Goal: Information Seeking & Learning: Learn about a topic

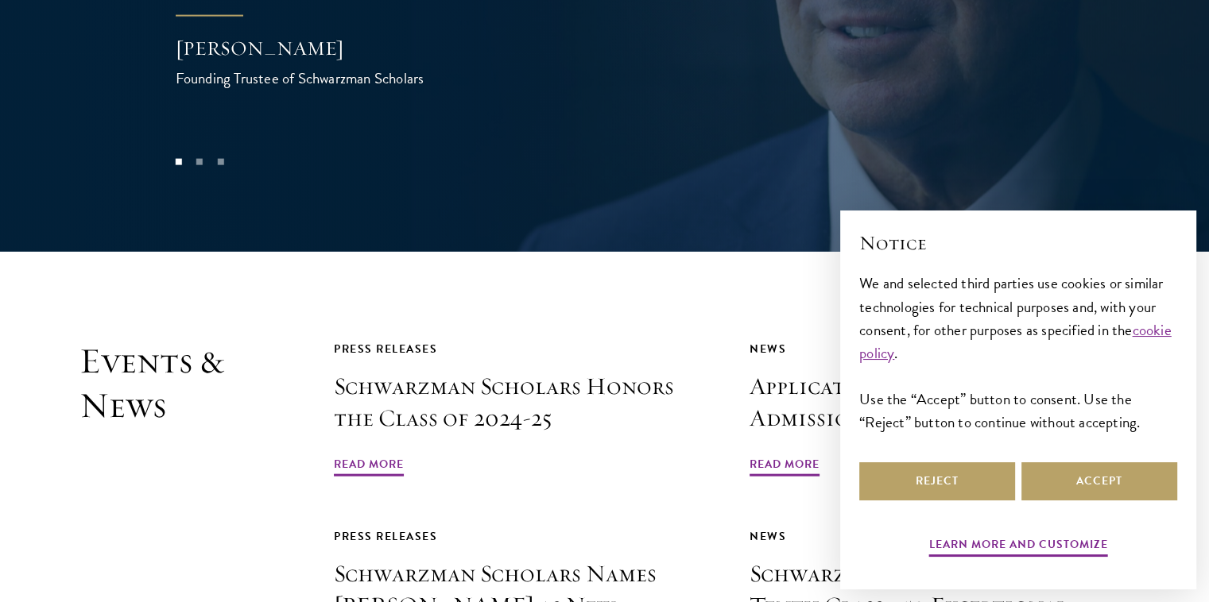
scroll to position [3465, 0]
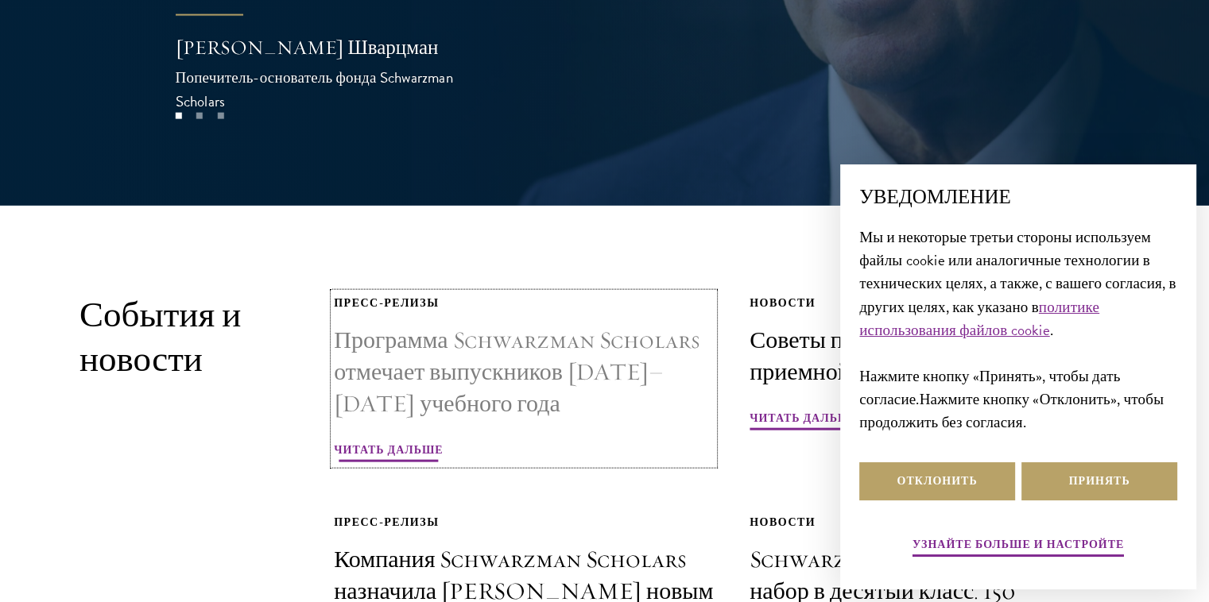
click at [609, 293] on div "Пресс-релизы" at bounding box center [524, 303] width 380 height 20
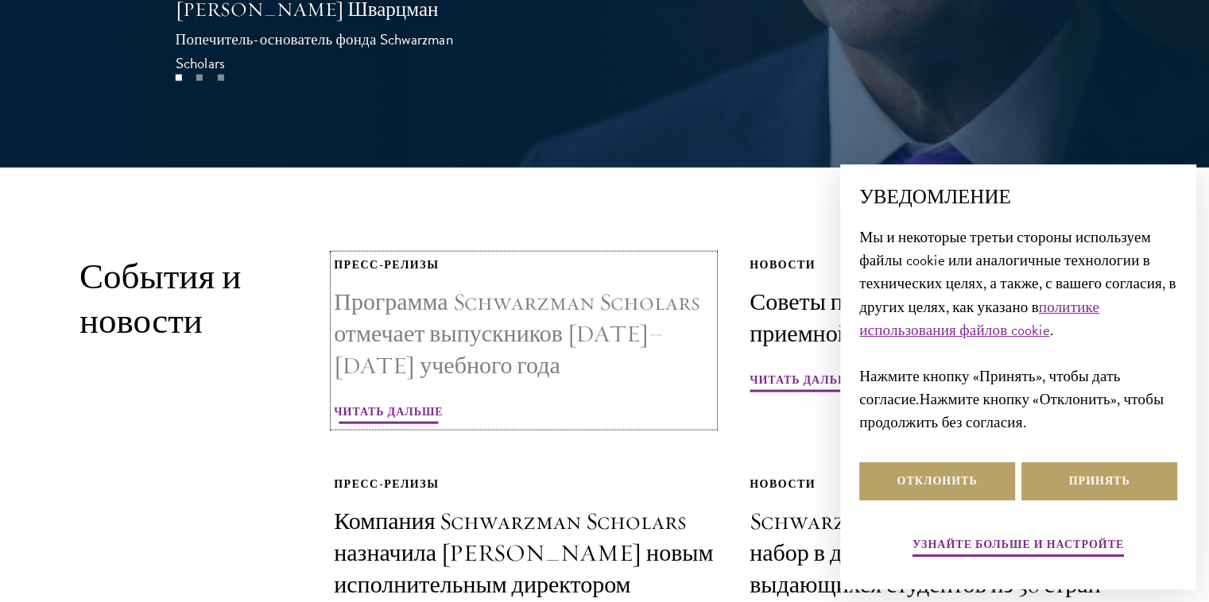
scroll to position [3695, 0]
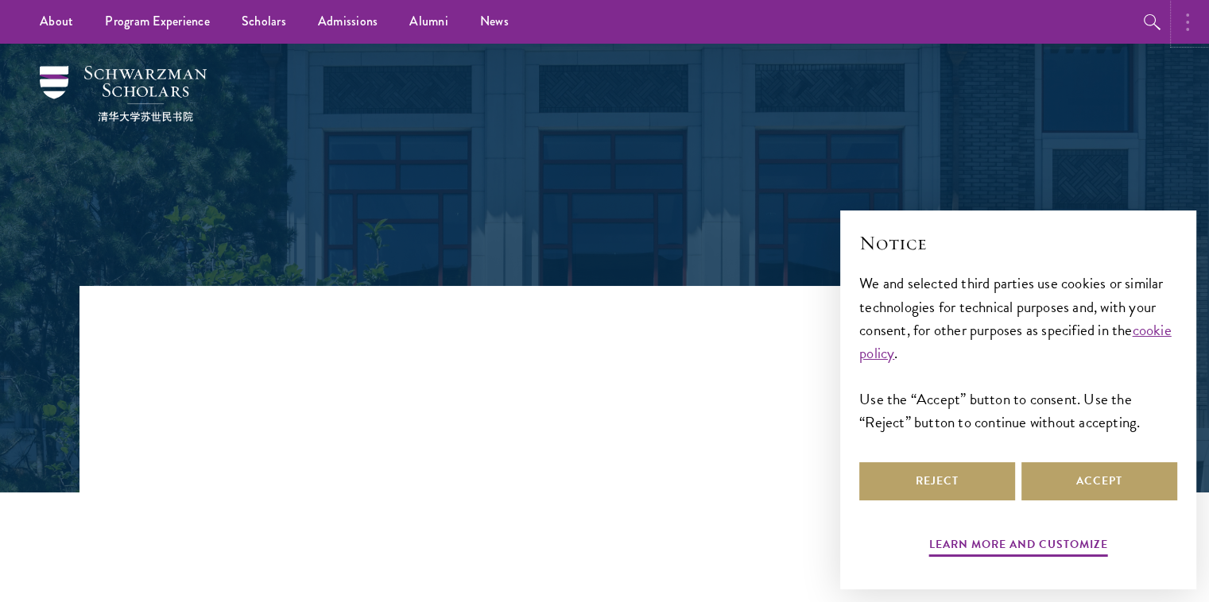
click at [1178, 25] on button "button" at bounding box center [1191, 22] width 35 height 44
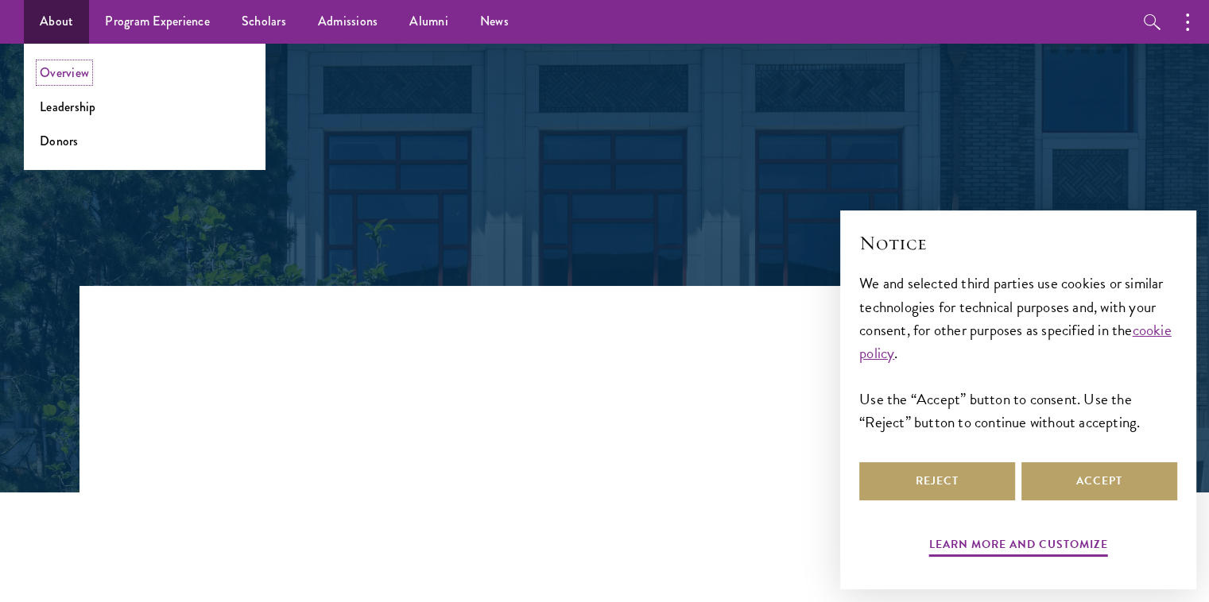
click at [76, 72] on link "Overview" at bounding box center [64, 73] width 49 height 18
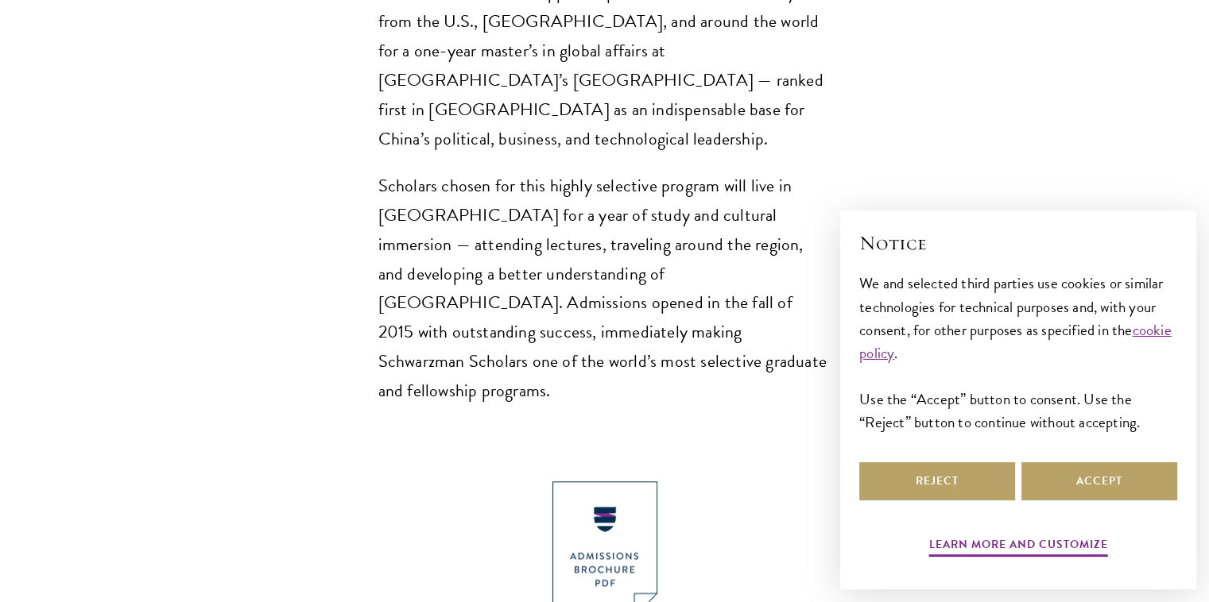
scroll to position [1385, 0]
